Goal: Task Accomplishment & Management: Manage account settings

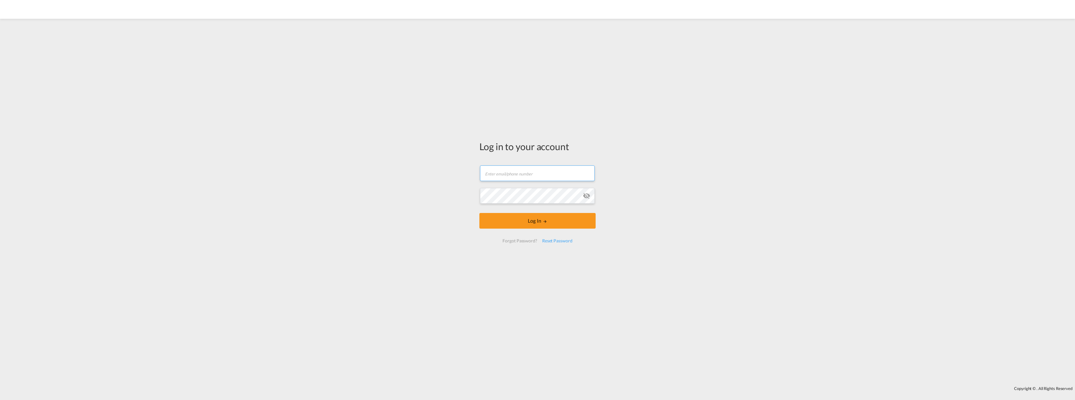
click at [494, 173] on input "text" at bounding box center [537, 173] width 115 height 16
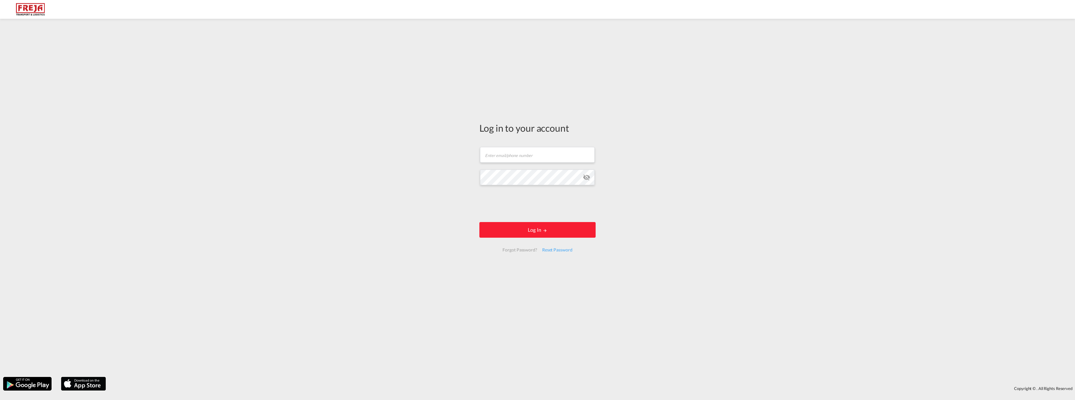
drag, startPoint x: 467, startPoint y: 172, endPoint x: 468, endPoint y: 169, distance: 3.2
click at [467, 172] on div "Log in to your account Email field is required Password field is required Log I…" at bounding box center [537, 198] width 1075 height 352
click at [551, 249] on div "Reset Password" at bounding box center [557, 252] width 35 height 11
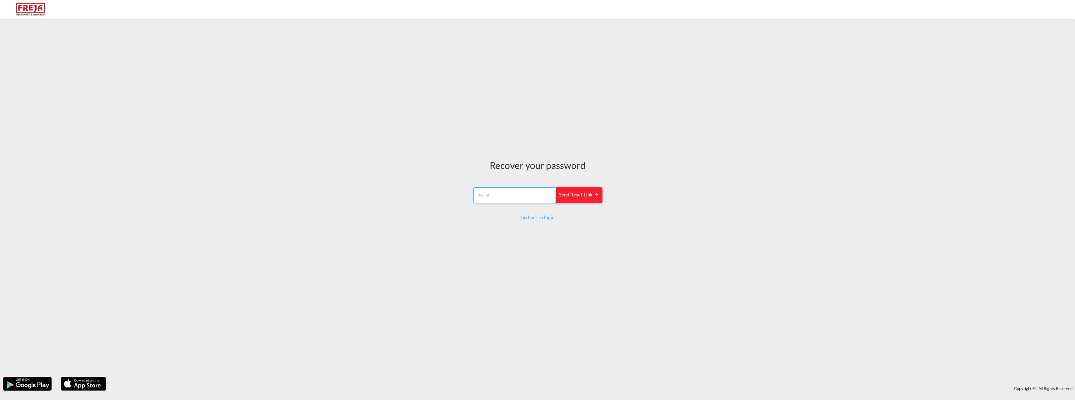
click at [507, 197] on input "email" at bounding box center [514, 195] width 83 height 16
click at [511, 193] on input "r" at bounding box center [514, 195] width 83 height 16
type input "[EMAIL_ADDRESS][DOMAIN_NAME]"
click at [556, 199] on button "Send reset link" at bounding box center [579, 207] width 47 height 16
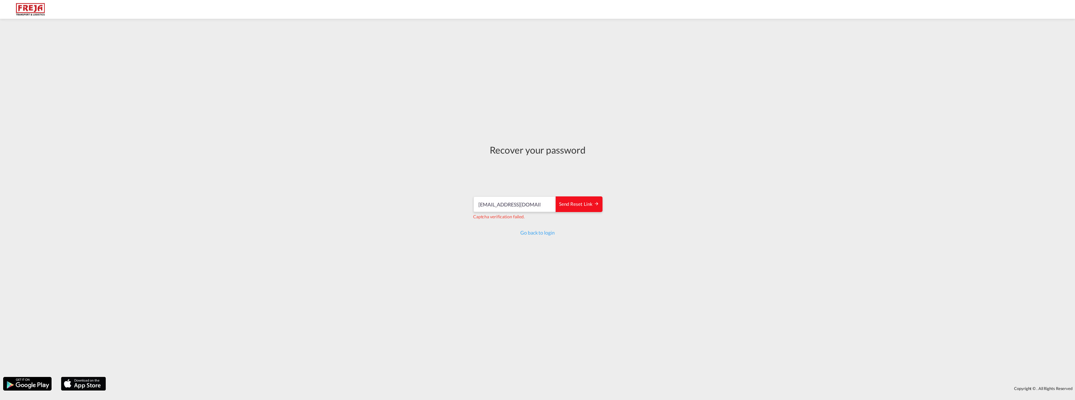
click at [562, 204] on div "Send reset link" at bounding box center [579, 204] width 40 height 7
